Goal: Information Seeking & Learning: Learn about a topic

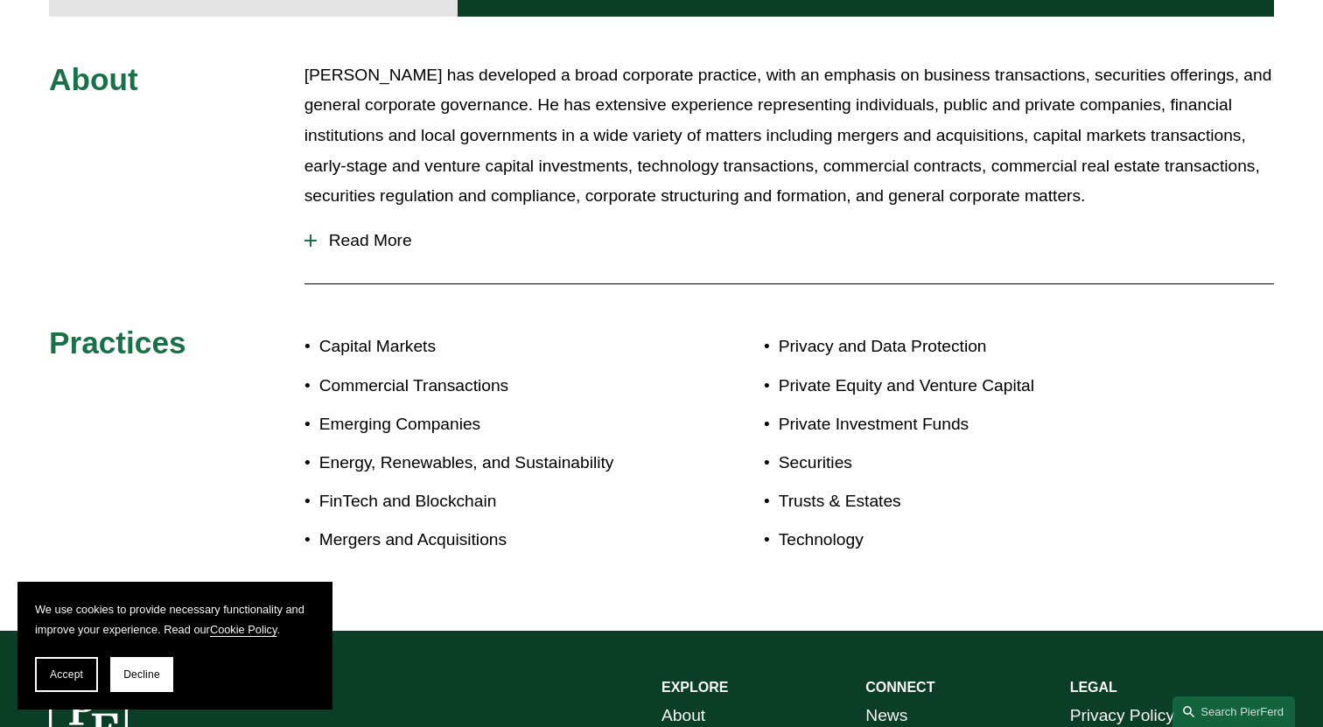
scroll to position [727, 0]
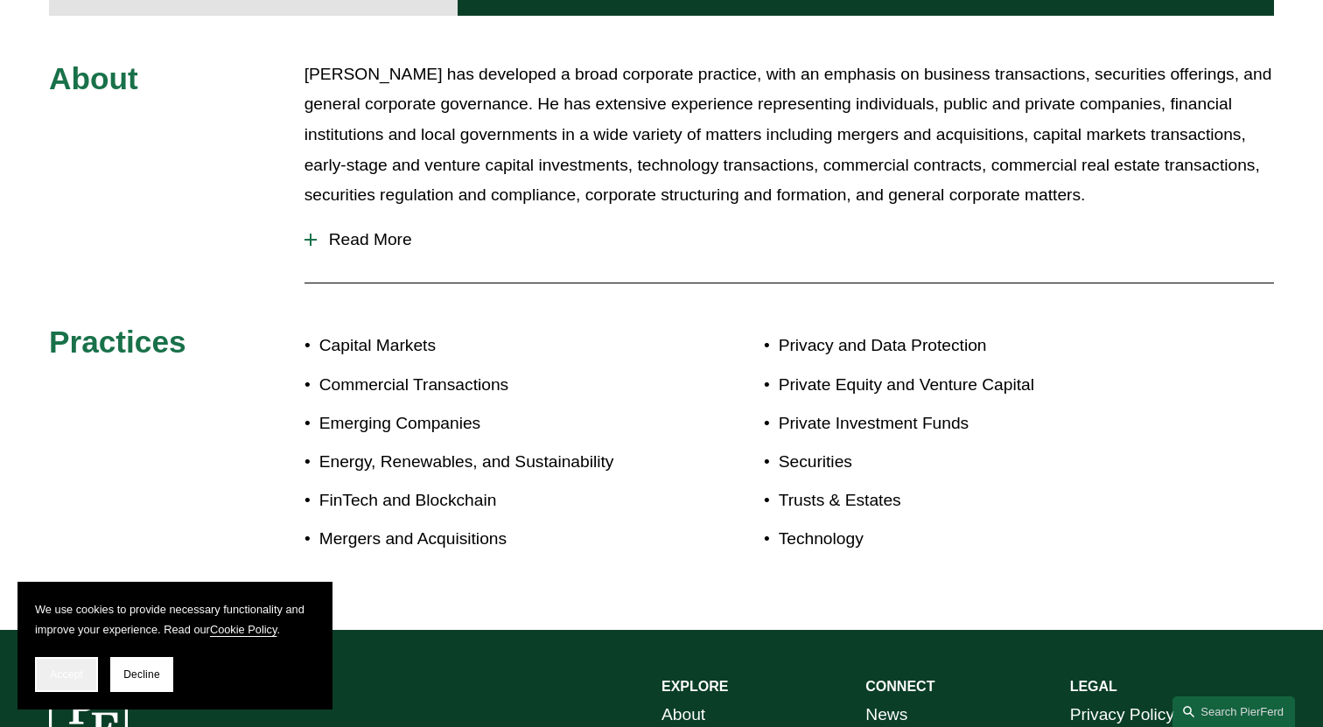
click at [73, 675] on span "Accept" at bounding box center [66, 674] width 33 height 12
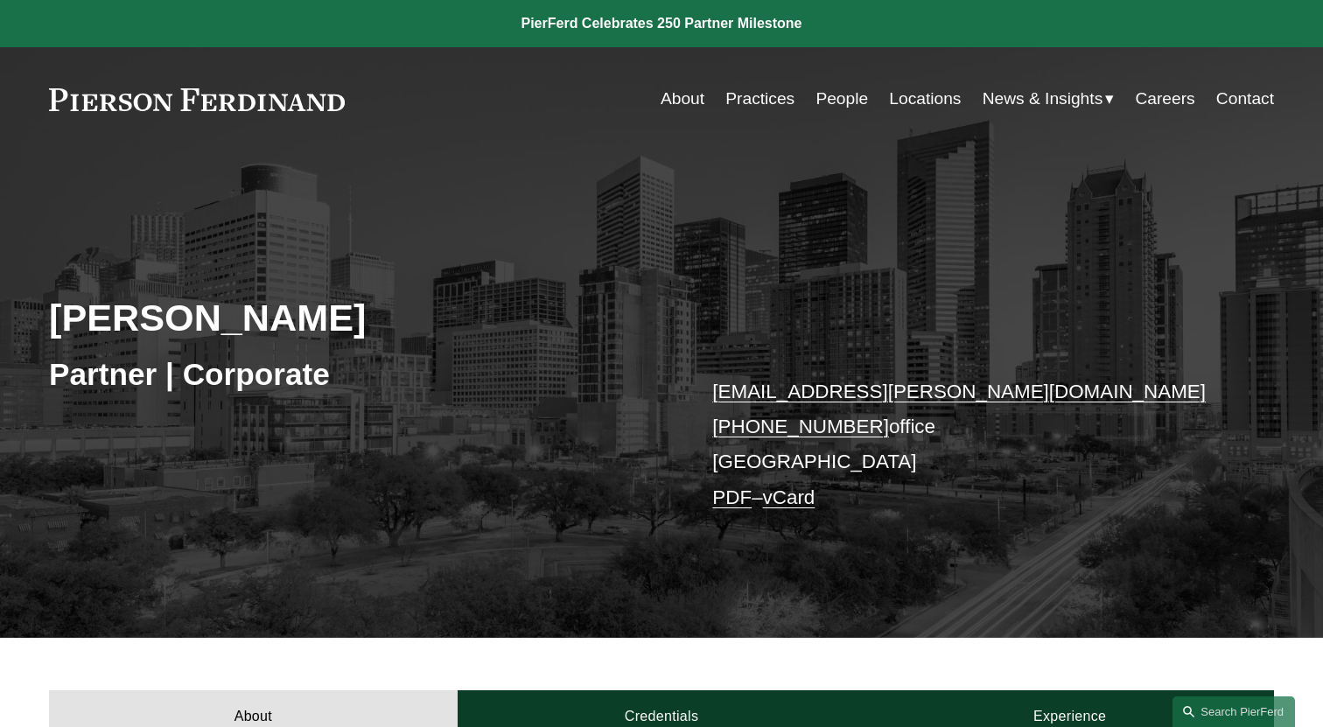
scroll to position [0, 0]
click at [762, 101] on link "Practices" at bounding box center [759, 98] width 69 height 33
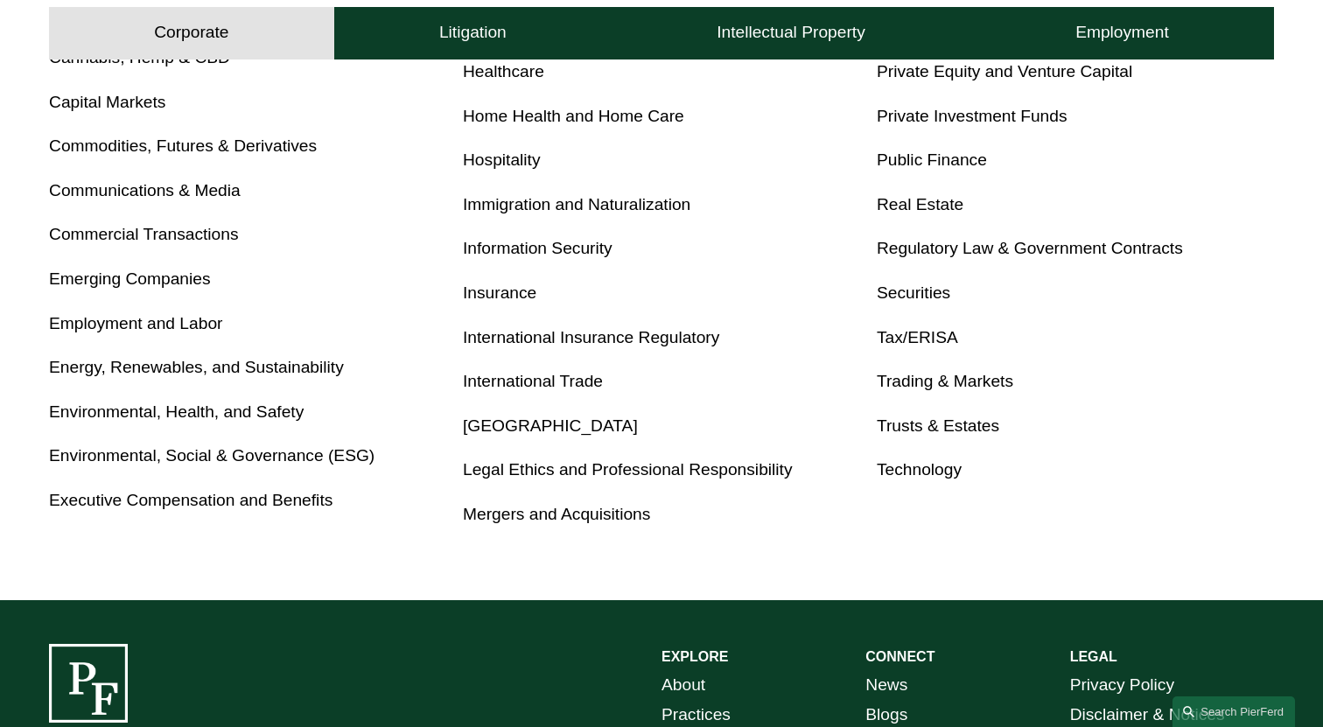
scroll to position [947, 0]
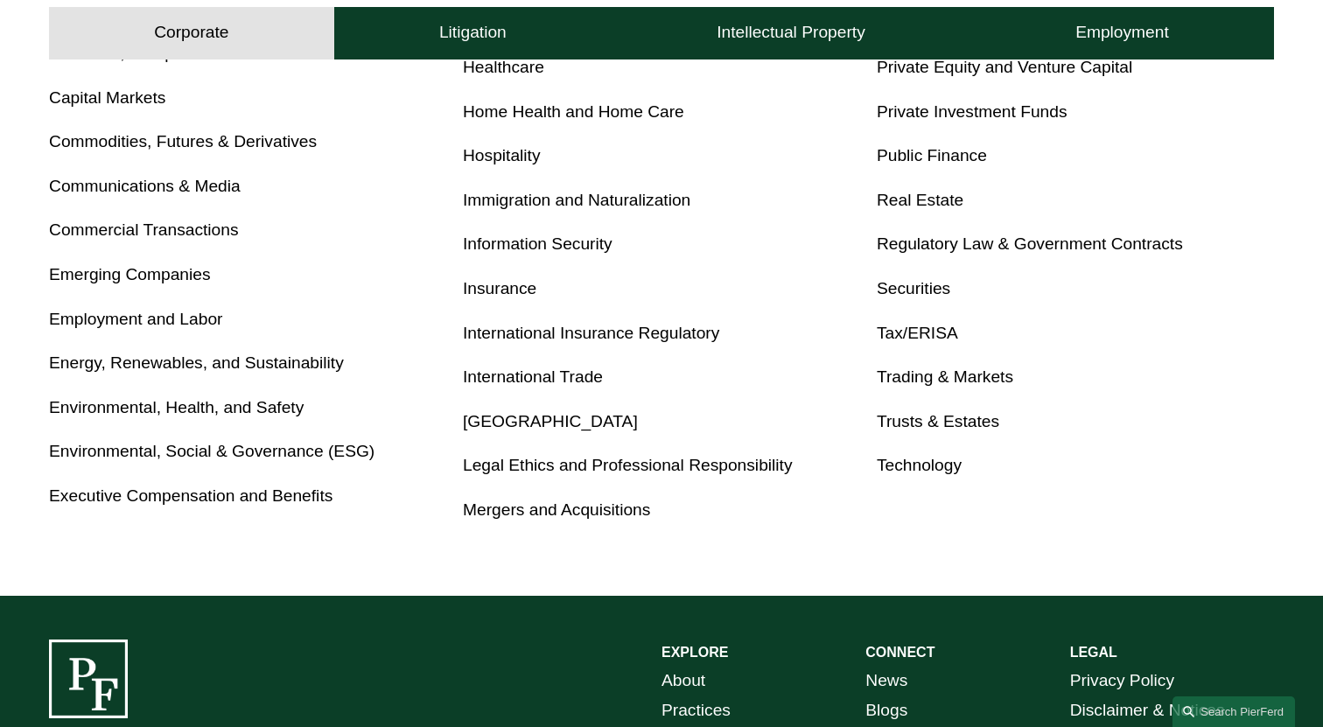
click at [556, 373] on link "International Trade" at bounding box center [533, 376] width 140 height 18
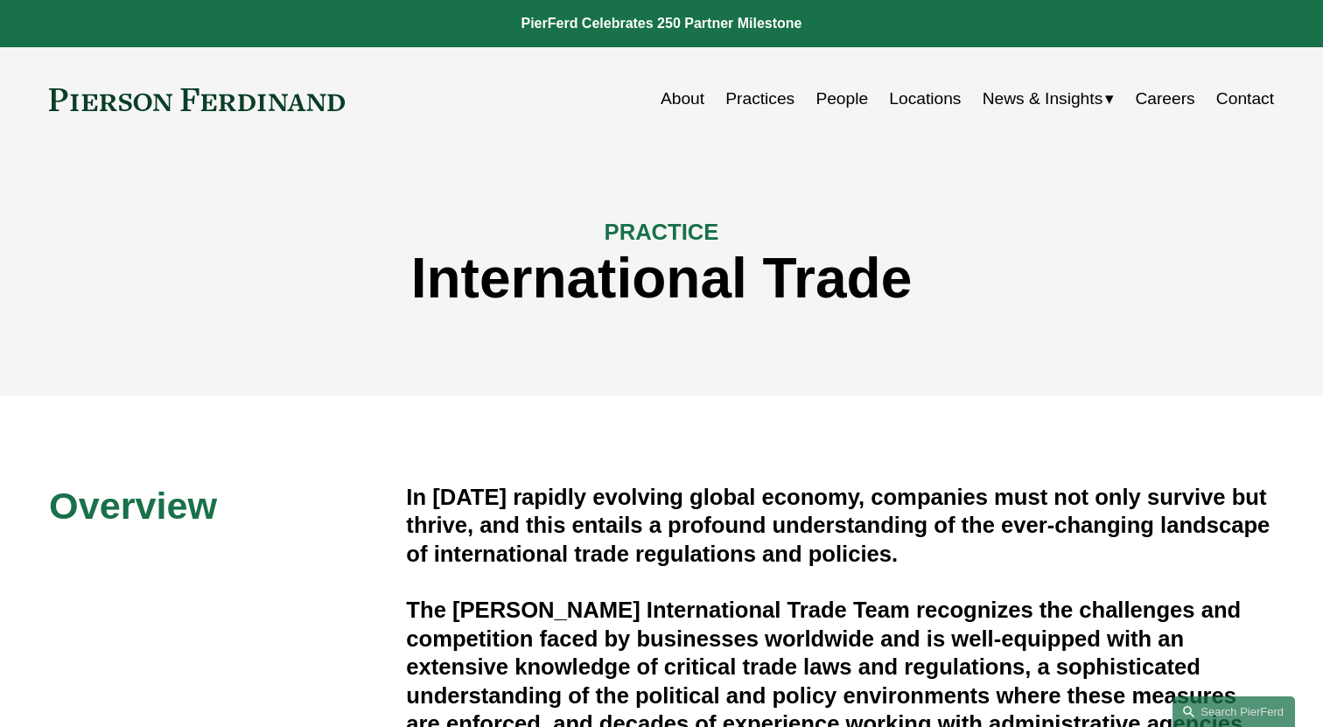
click at [831, 101] on link "People" at bounding box center [841, 98] width 52 height 33
click at [933, 104] on link "Locations" at bounding box center [925, 98] width 72 height 33
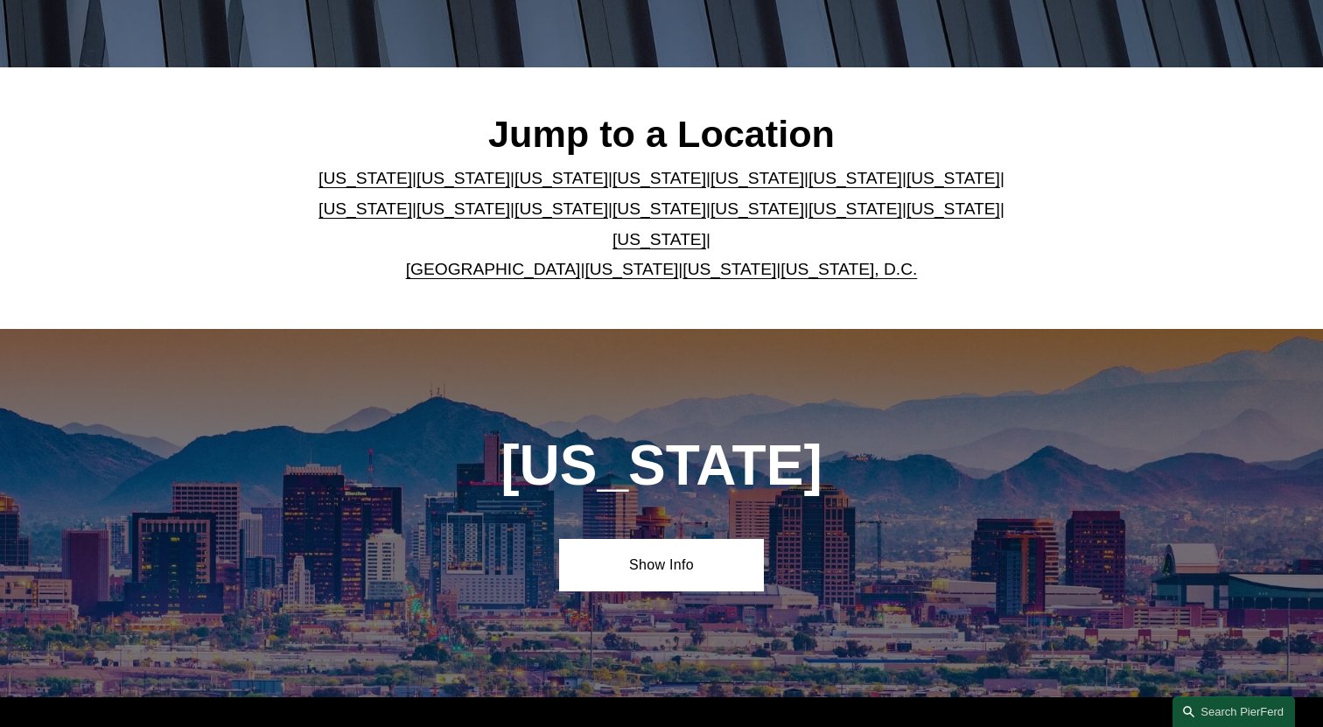
scroll to position [174, 0]
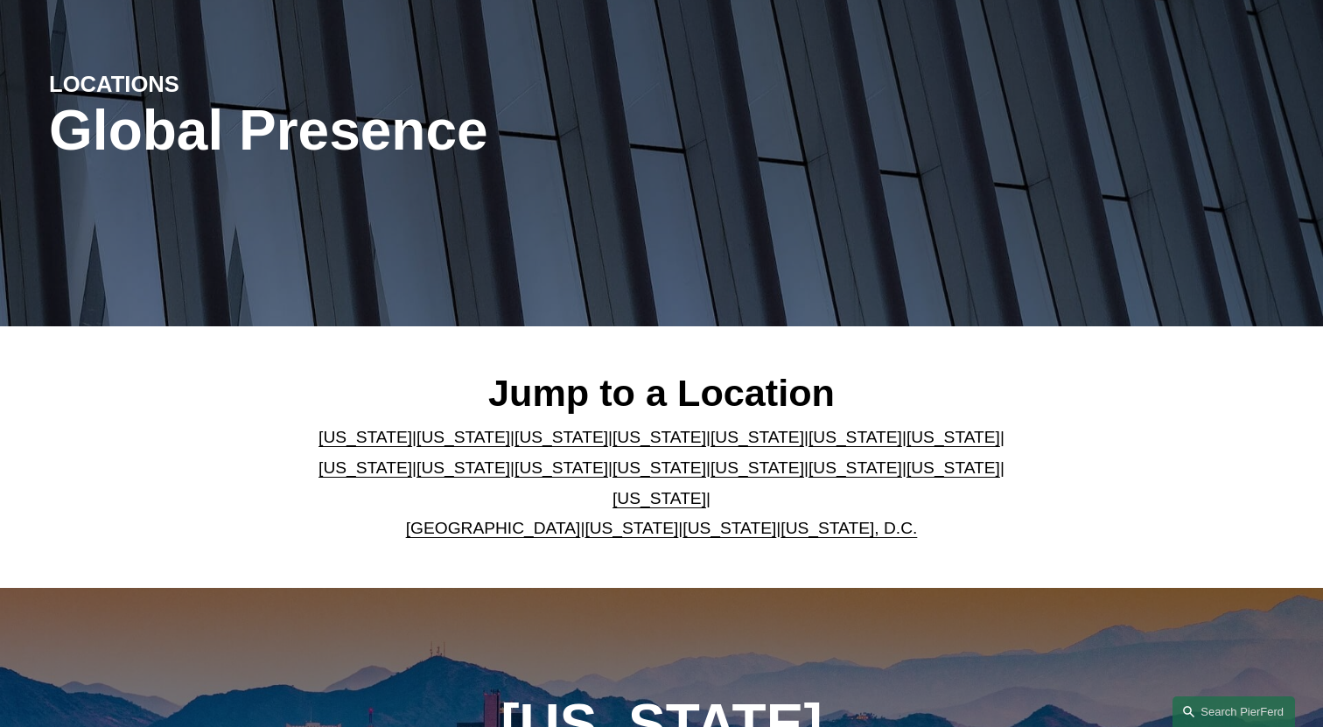
click at [412, 458] on link "Massachusetts" at bounding box center [365, 467] width 94 height 18
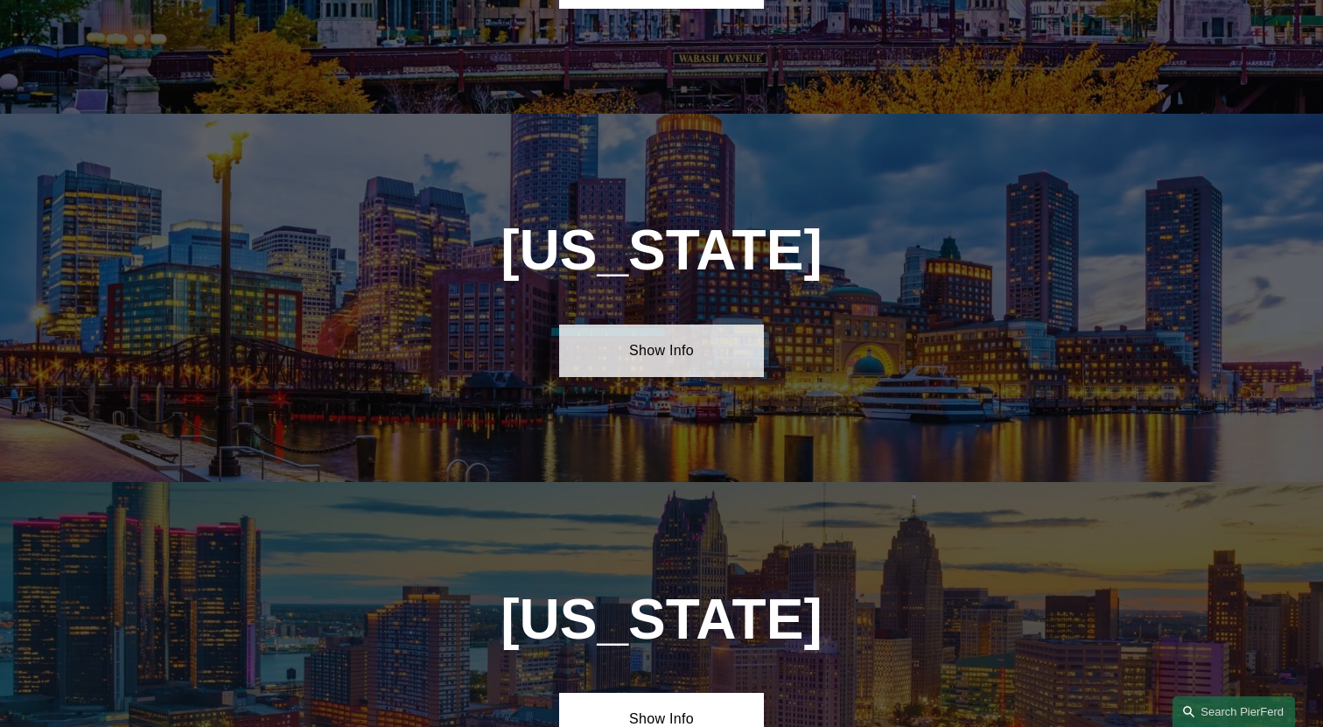
click at [676, 325] on link "Show Info" at bounding box center [661, 351] width 204 height 52
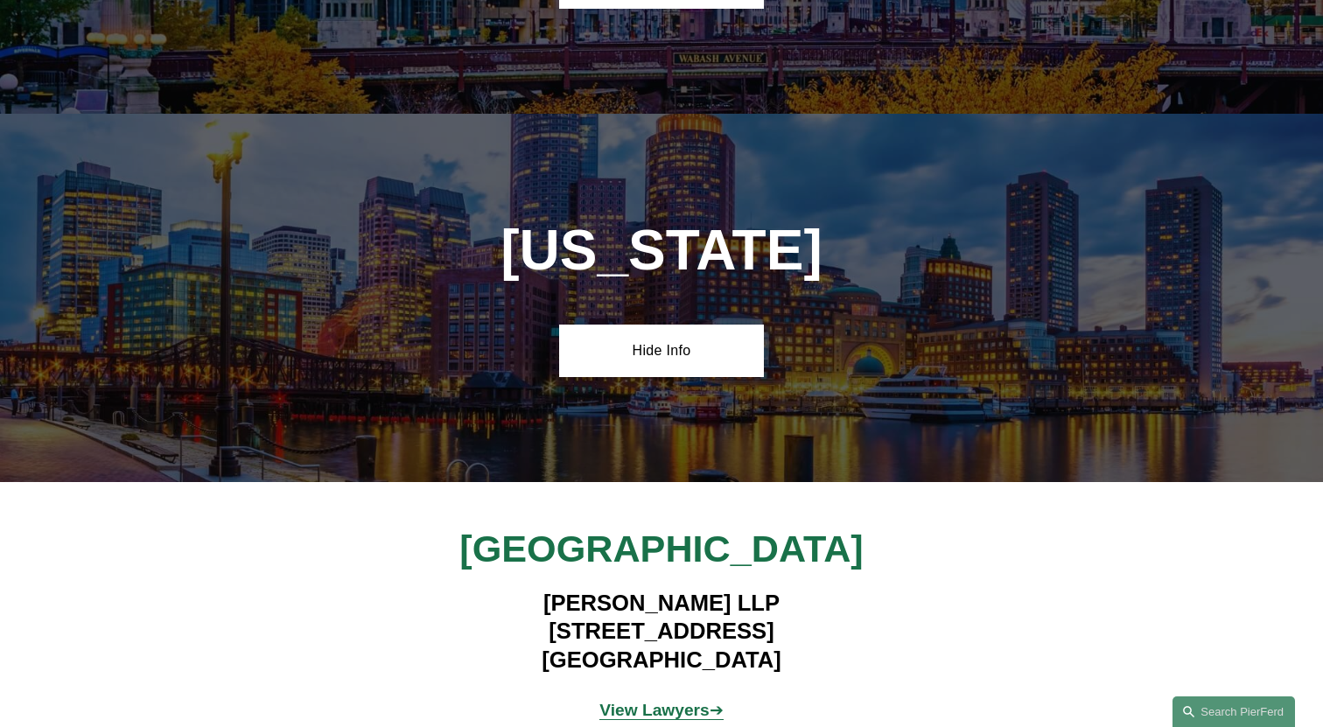
click at [682, 701] on strong "View Lawyers" at bounding box center [654, 710] width 110 height 18
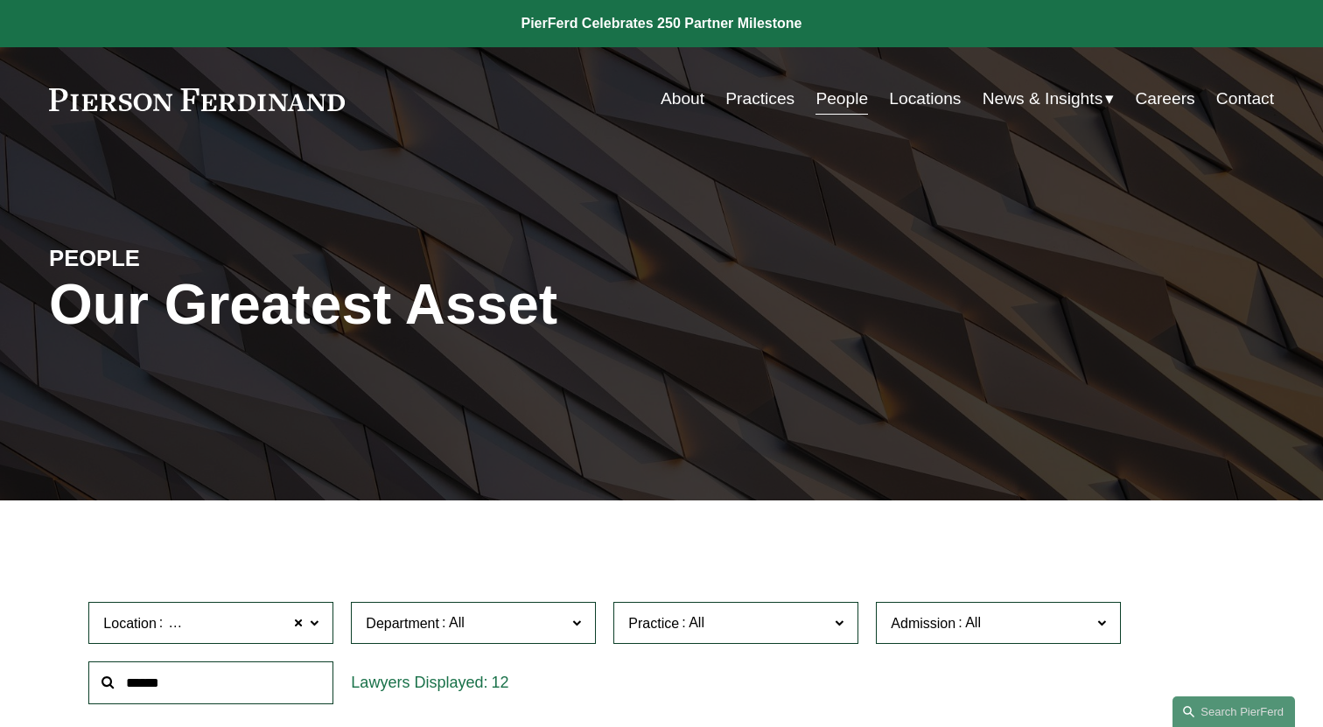
click at [928, 101] on link "Locations" at bounding box center [925, 98] width 72 height 33
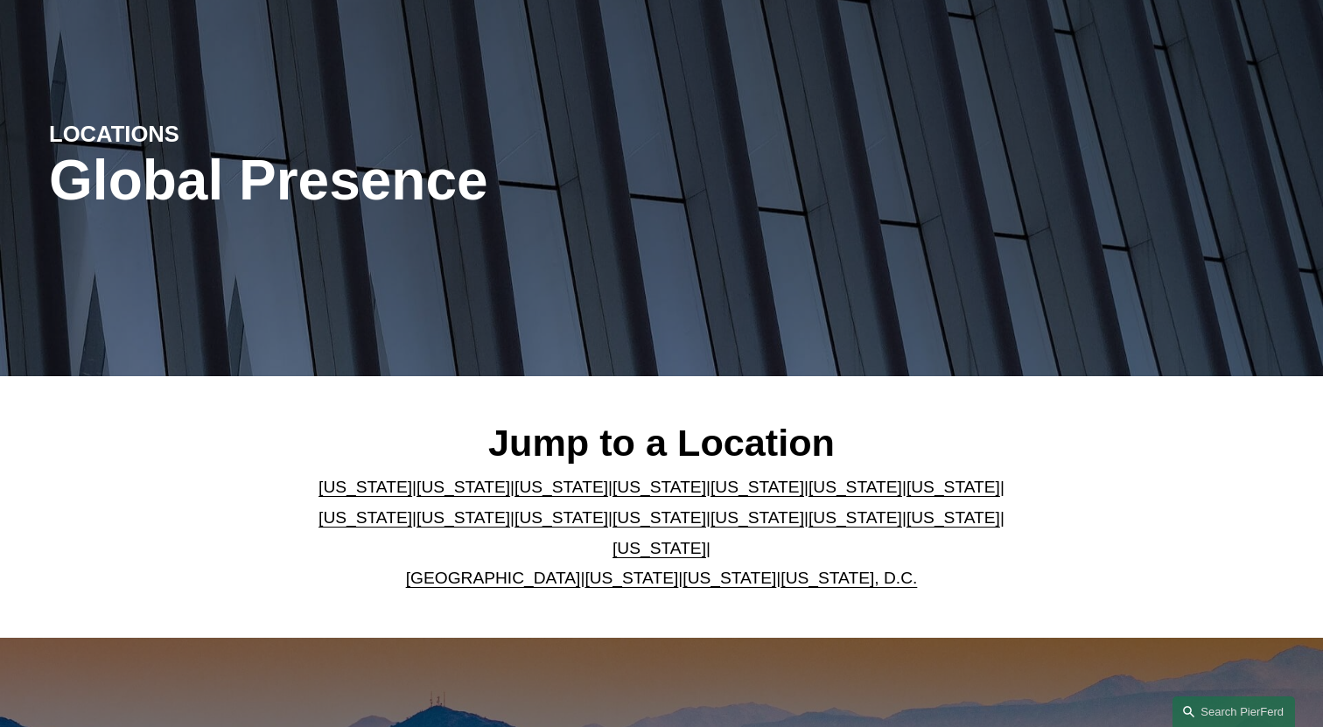
click at [706, 539] on link "[US_STATE]" at bounding box center [659, 548] width 94 height 18
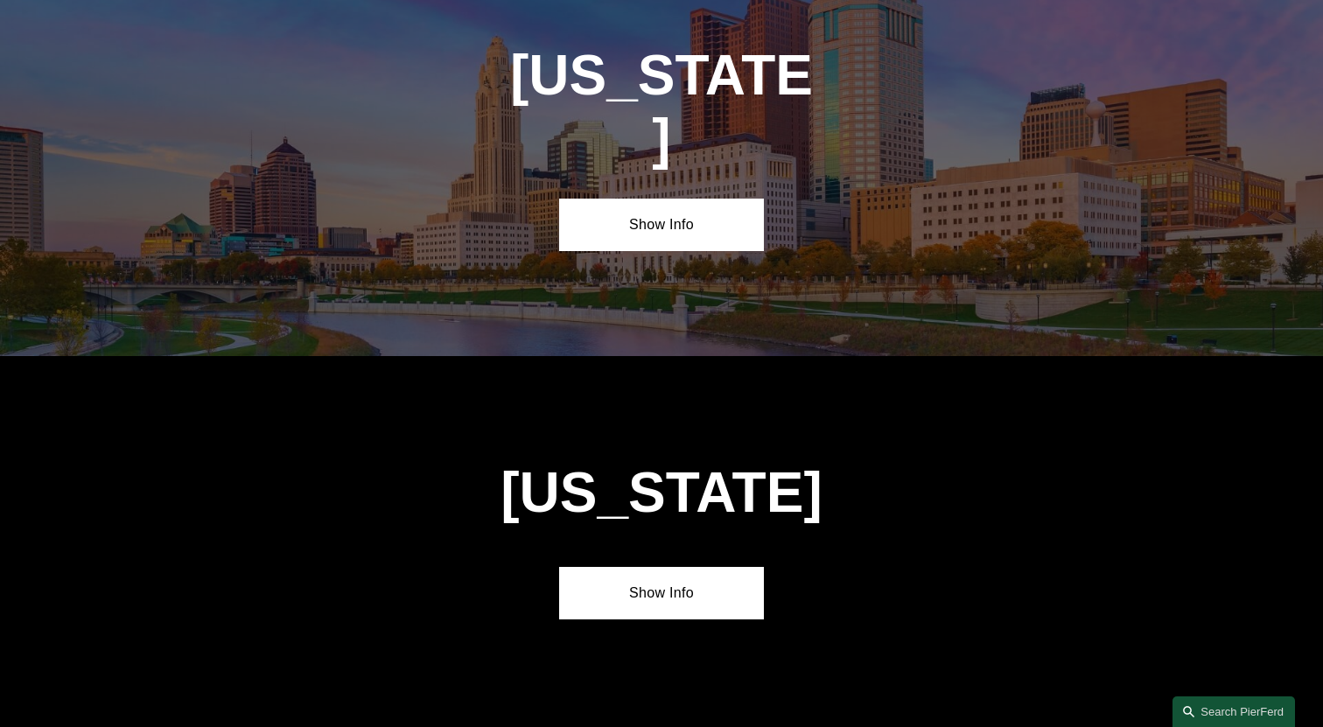
scroll to position [5907, 0]
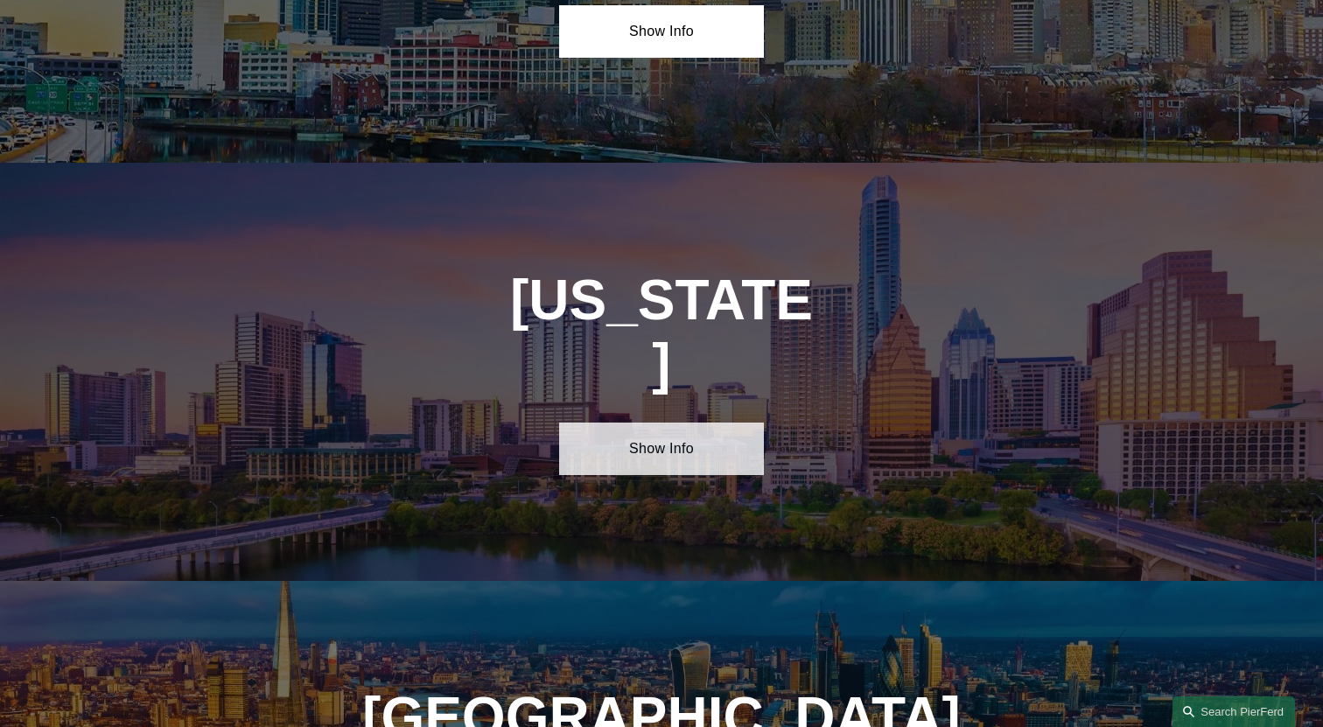
click at [661, 423] on link "Show Info" at bounding box center [661, 449] width 204 height 52
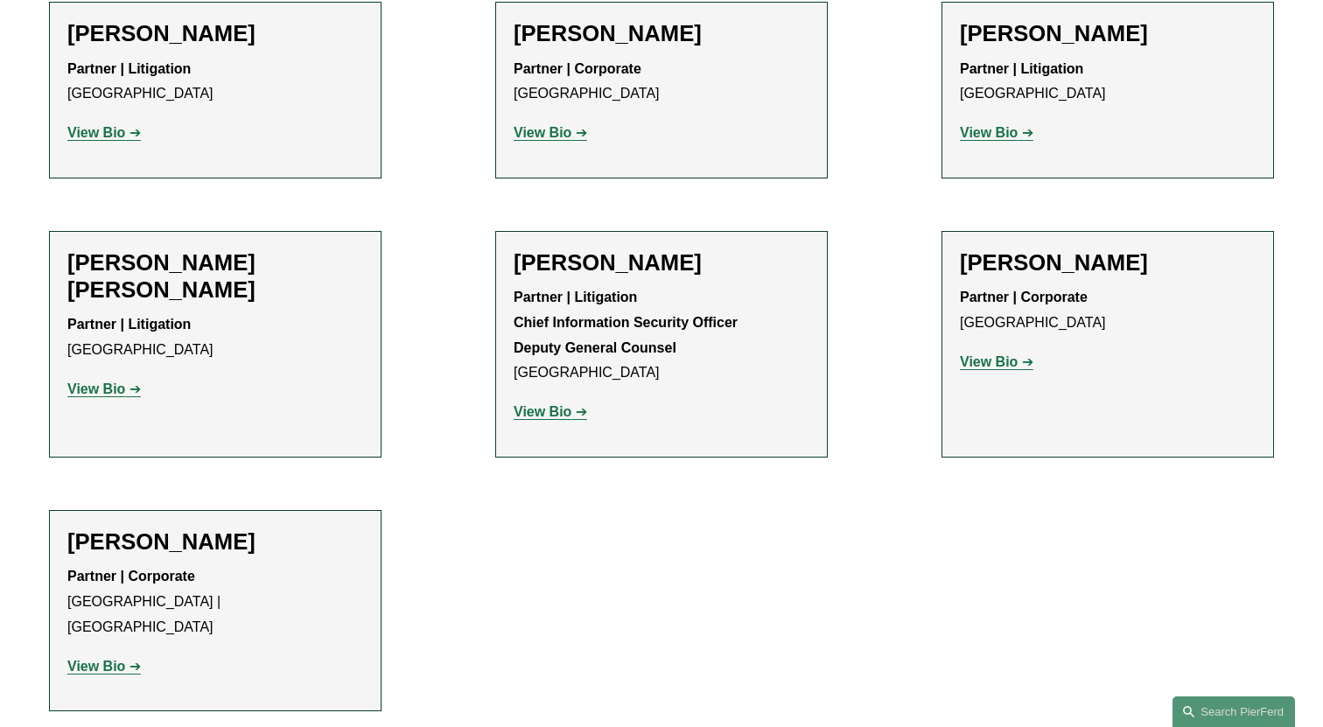
scroll to position [995, 0]
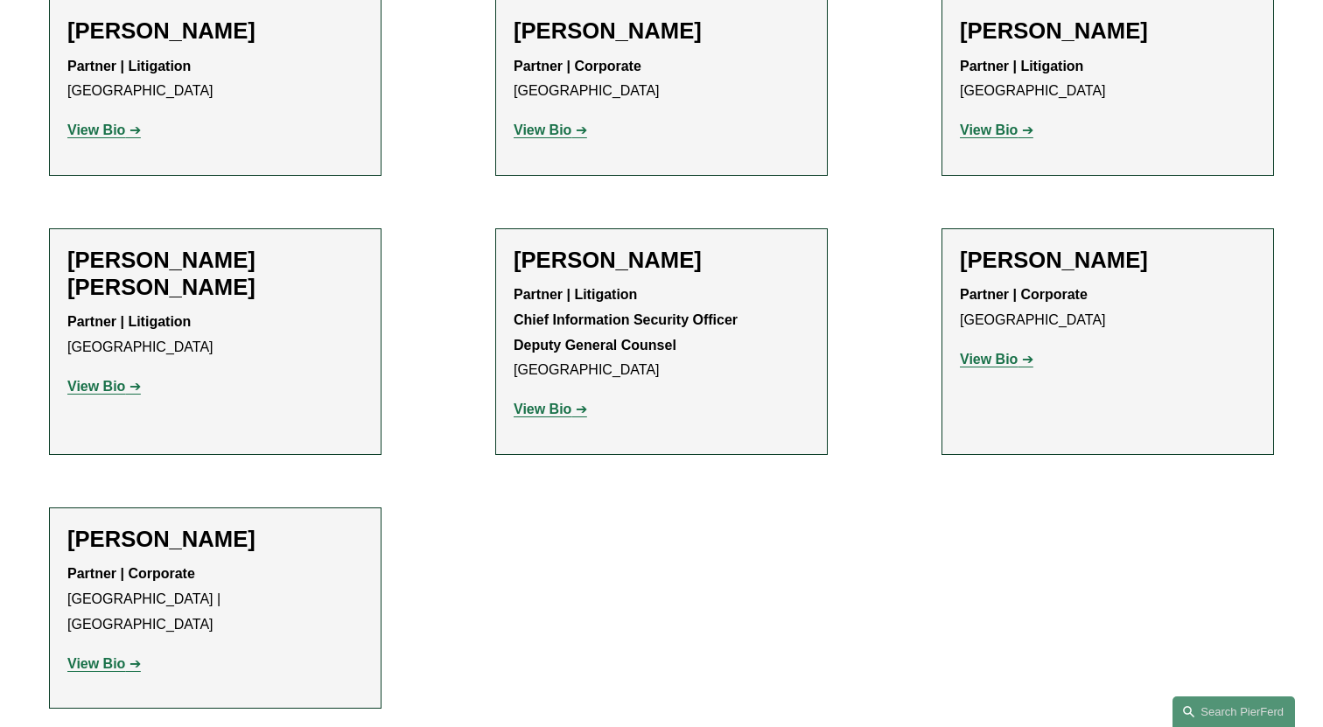
click at [113, 656] on strong "View Bio" at bounding box center [96, 663] width 58 height 15
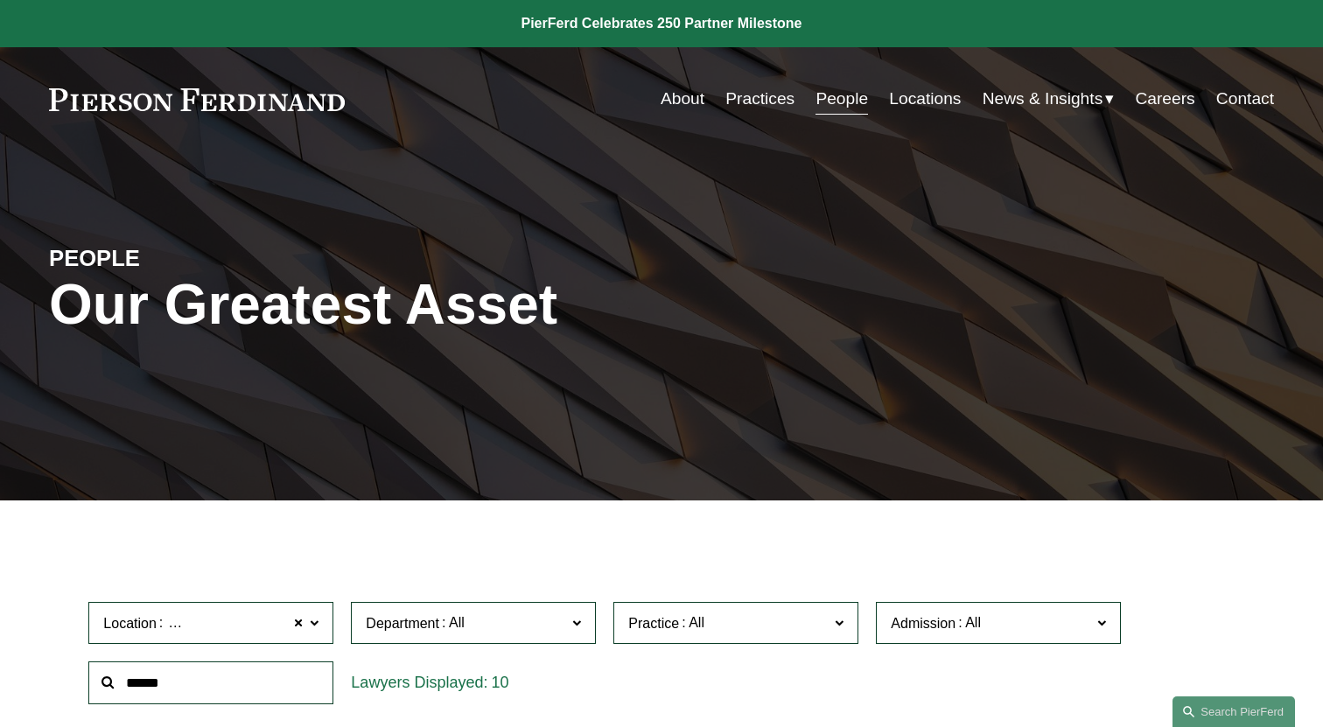
scroll to position [0, 0]
click at [684, 101] on link "About" at bounding box center [683, 98] width 44 height 33
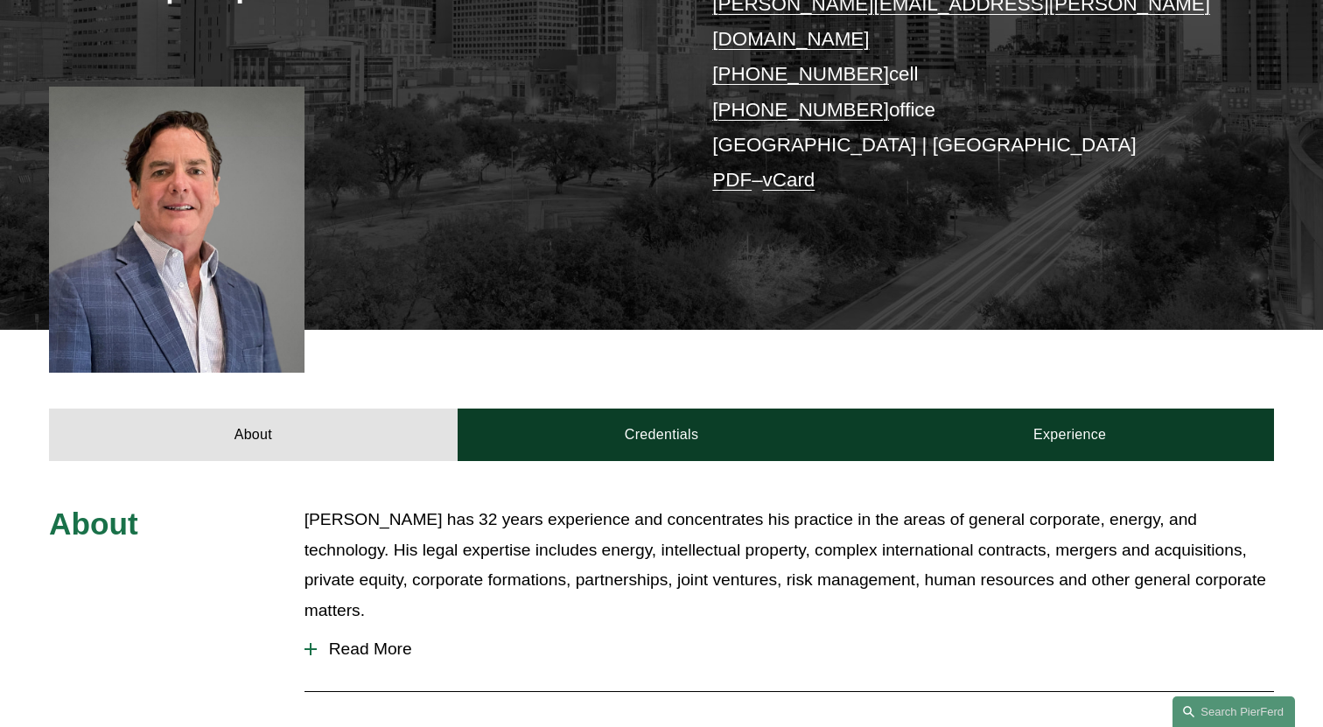
scroll to position [388, 0]
click at [357, 640] on span "Read More" at bounding box center [795, 649] width 957 height 19
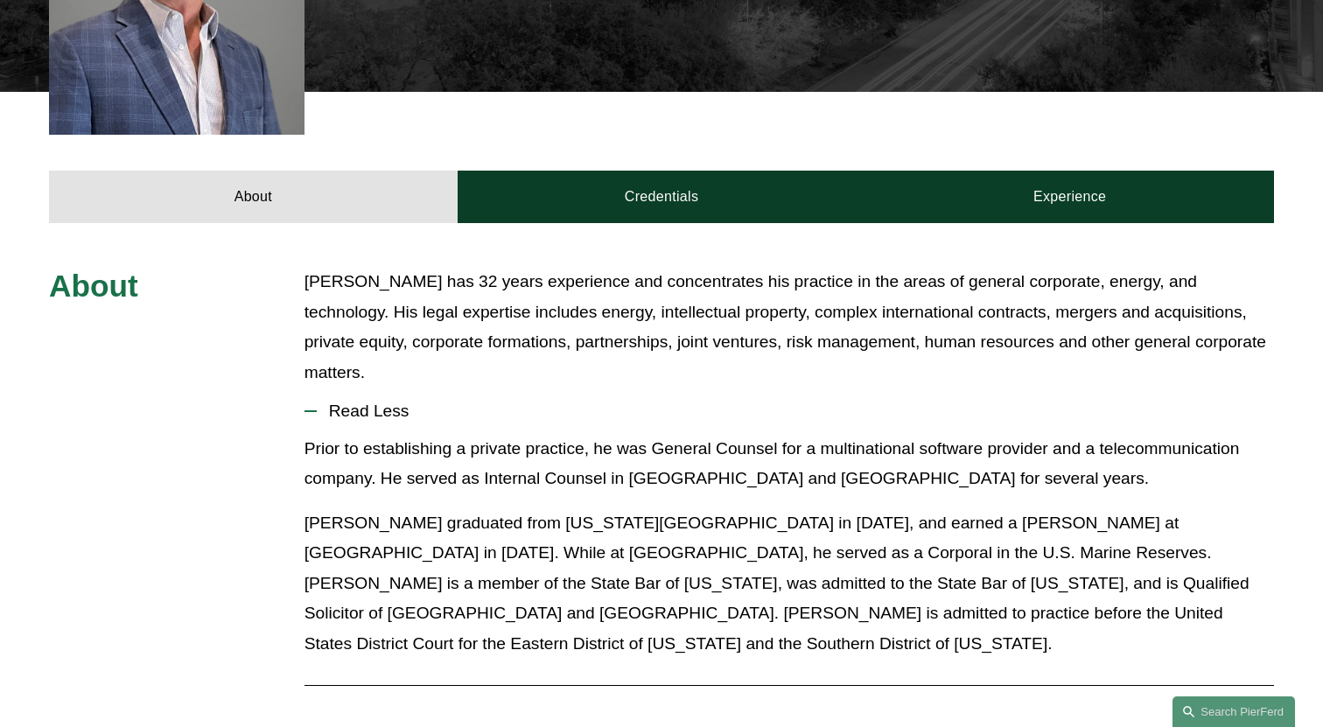
scroll to position [630, 0]
